Goal: Information Seeking & Learning: Learn about a topic

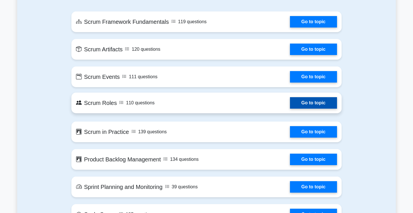
scroll to position [299, 0]
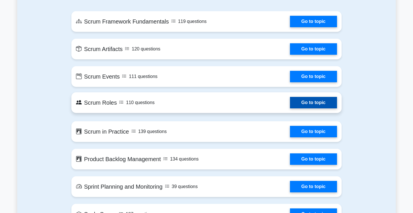
click at [316, 104] on link "Go to topic" at bounding box center [313, 102] width 47 height 11
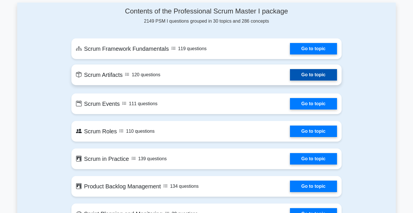
scroll to position [270, 0]
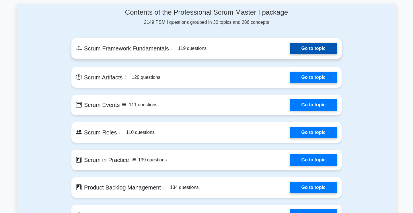
click at [314, 52] on link "Go to topic" at bounding box center [313, 48] width 47 height 11
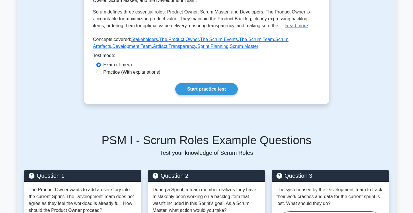
scroll to position [127, 0]
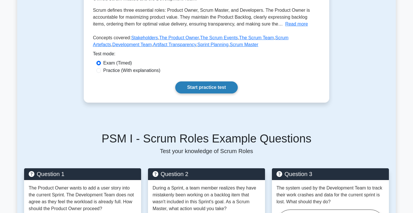
click at [225, 90] on link "Start practice test" at bounding box center [206, 88] width 62 height 12
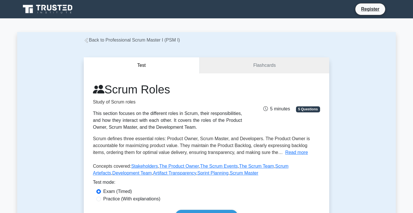
scroll to position [0, 0]
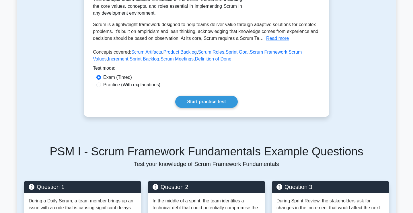
scroll to position [121, 0]
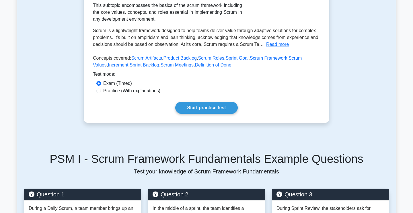
click at [143, 91] on label "Practice (With explanations)" at bounding box center [131, 91] width 57 height 7
click at [101, 91] on input "Practice (With explanations)" at bounding box center [98, 91] width 5 height 5
radio input "true"
click at [206, 112] on link "Start practice test" at bounding box center [206, 108] width 62 height 12
